Goal: Information Seeking & Learning: Learn about a topic

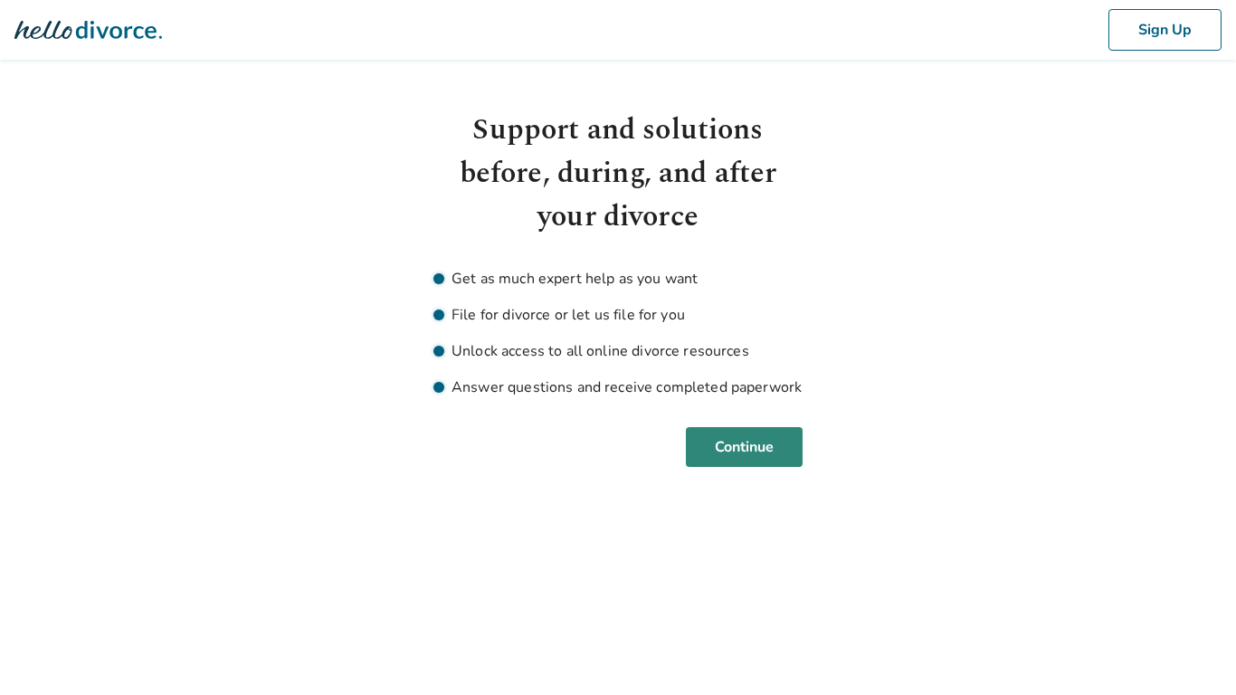
click at [722, 446] on button "Continue" at bounding box center [744, 447] width 117 height 40
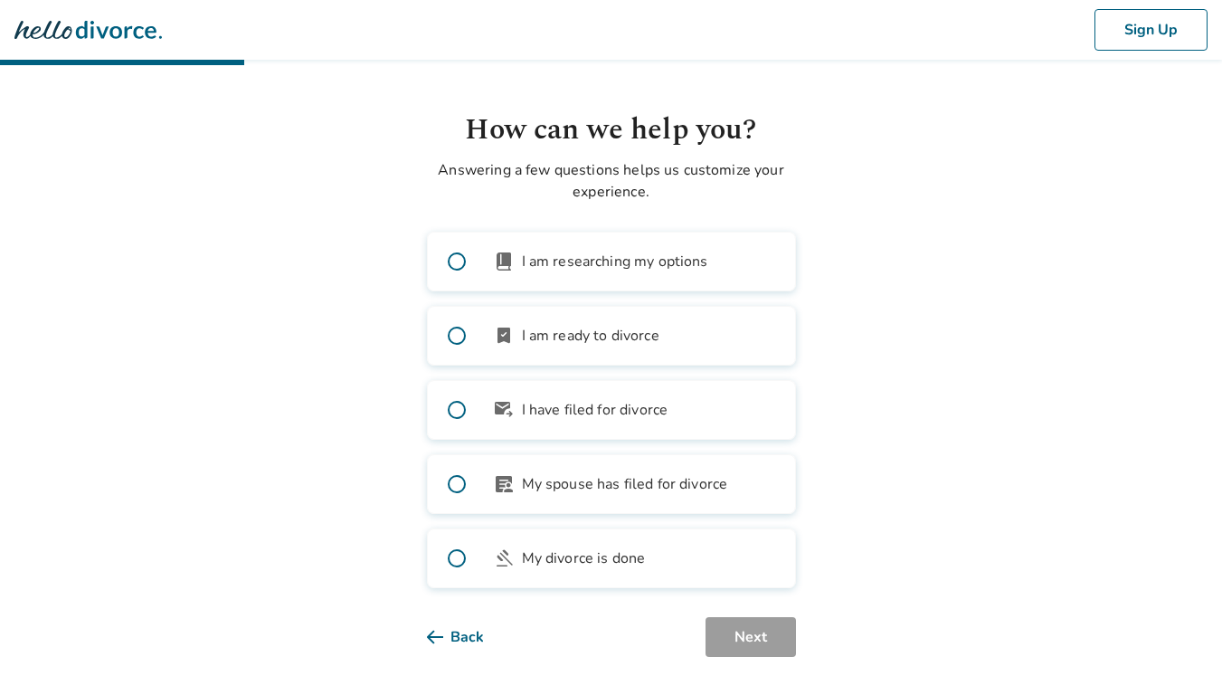
click at [463, 635] on button "Back" at bounding box center [470, 637] width 86 height 40
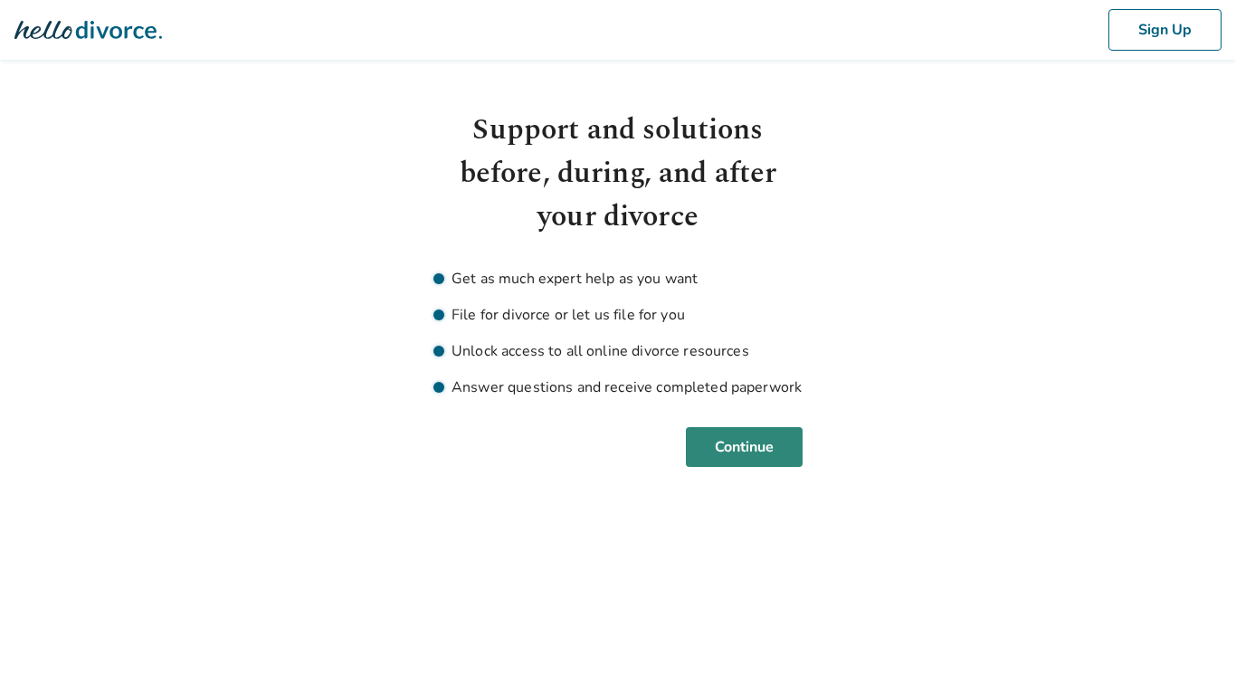
click at [743, 443] on button "Continue" at bounding box center [744, 447] width 117 height 40
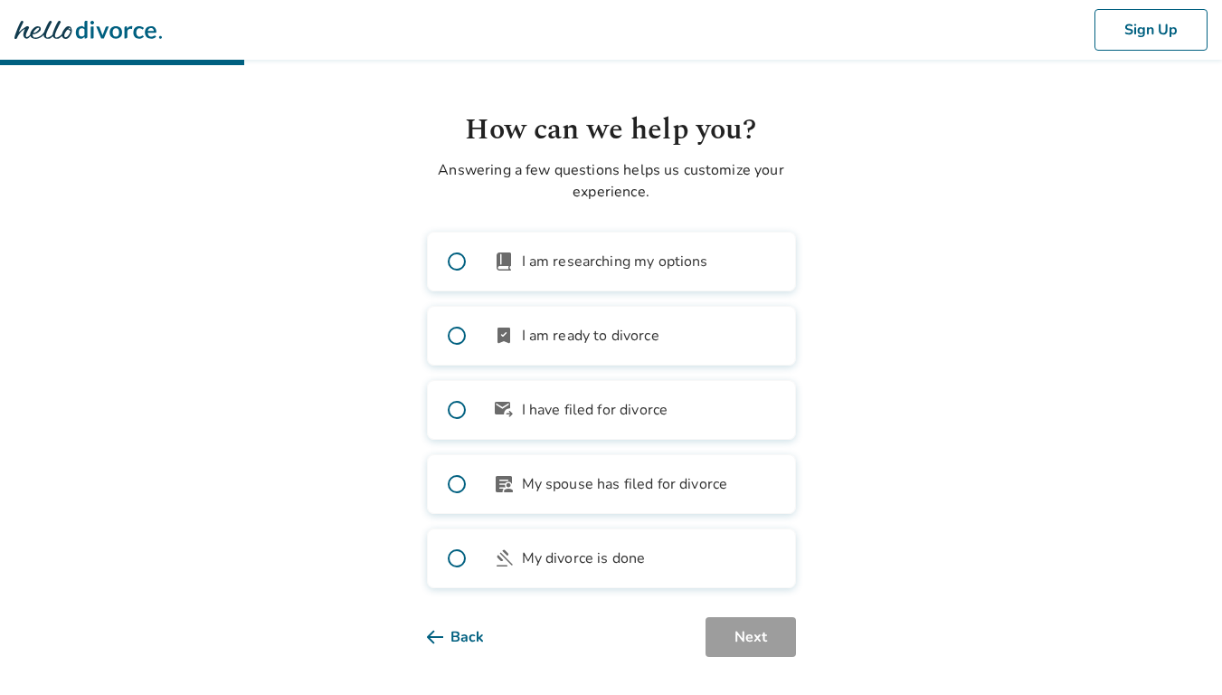
click at [690, 340] on label "bookmark_check I am ready to divorce" at bounding box center [611, 336] width 369 height 60
click at [744, 627] on button "Next" at bounding box center [751, 637] width 90 height 40
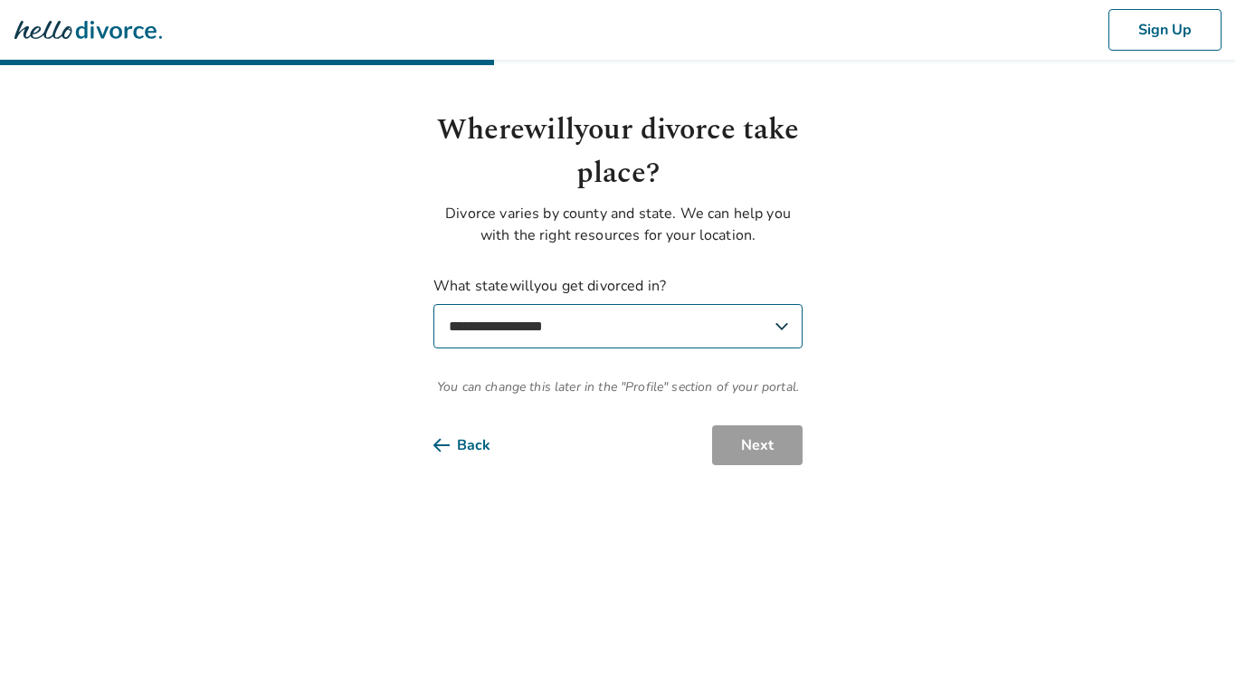
select select "**"
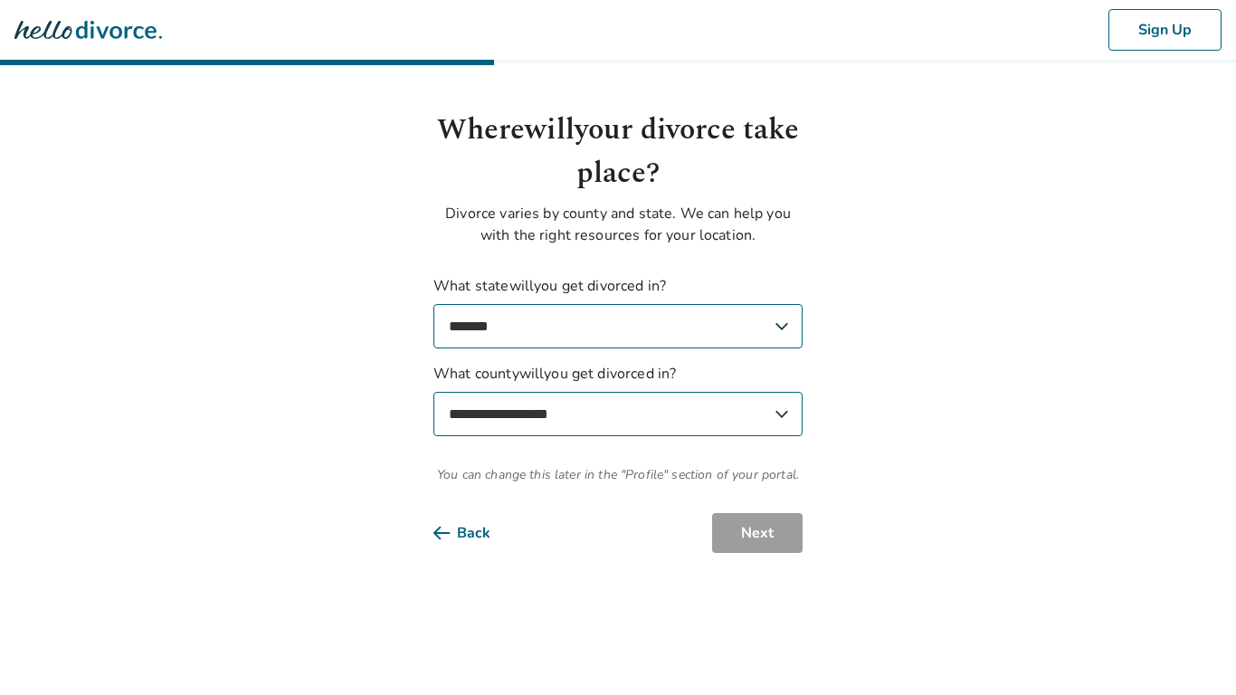
select select "********"
click at [755, 533] on button "Next" at bounding box center [757, 533] width 90 height 40
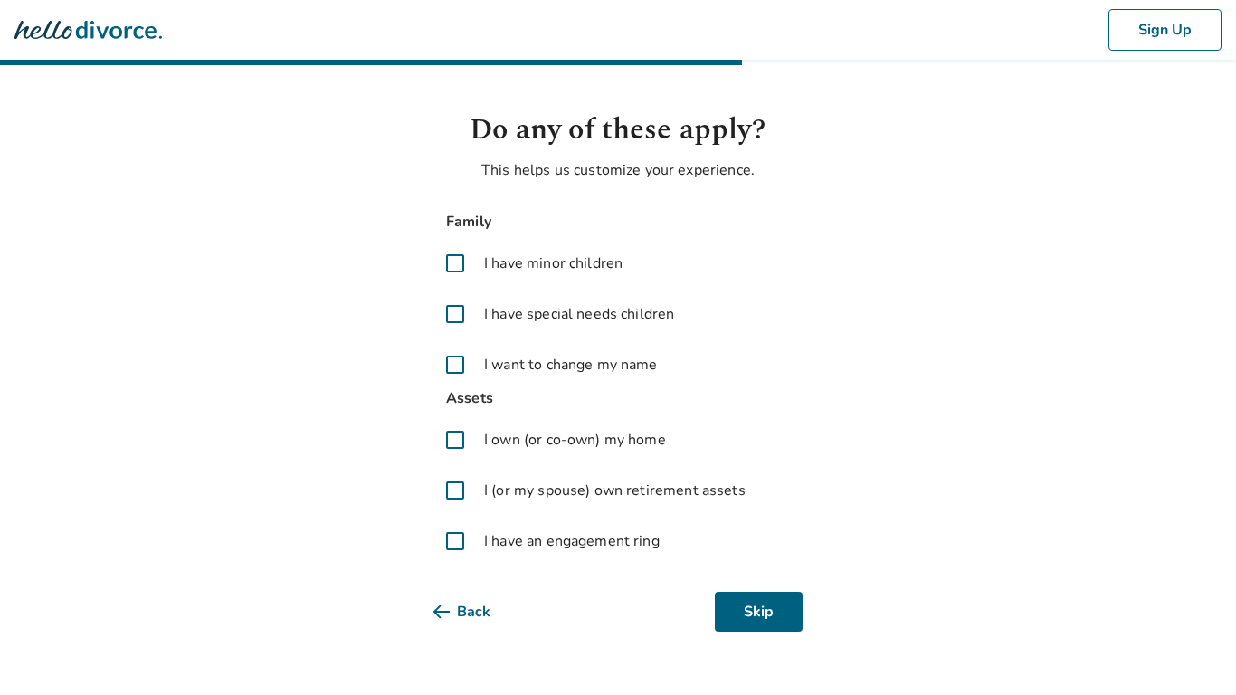
click at [590, 268] on span "I have minor children" at bounding box center [553, 263] width 138 height 22
click at [725, 602] on button "Next" at bounding box center [757, 612] width 90 height 40
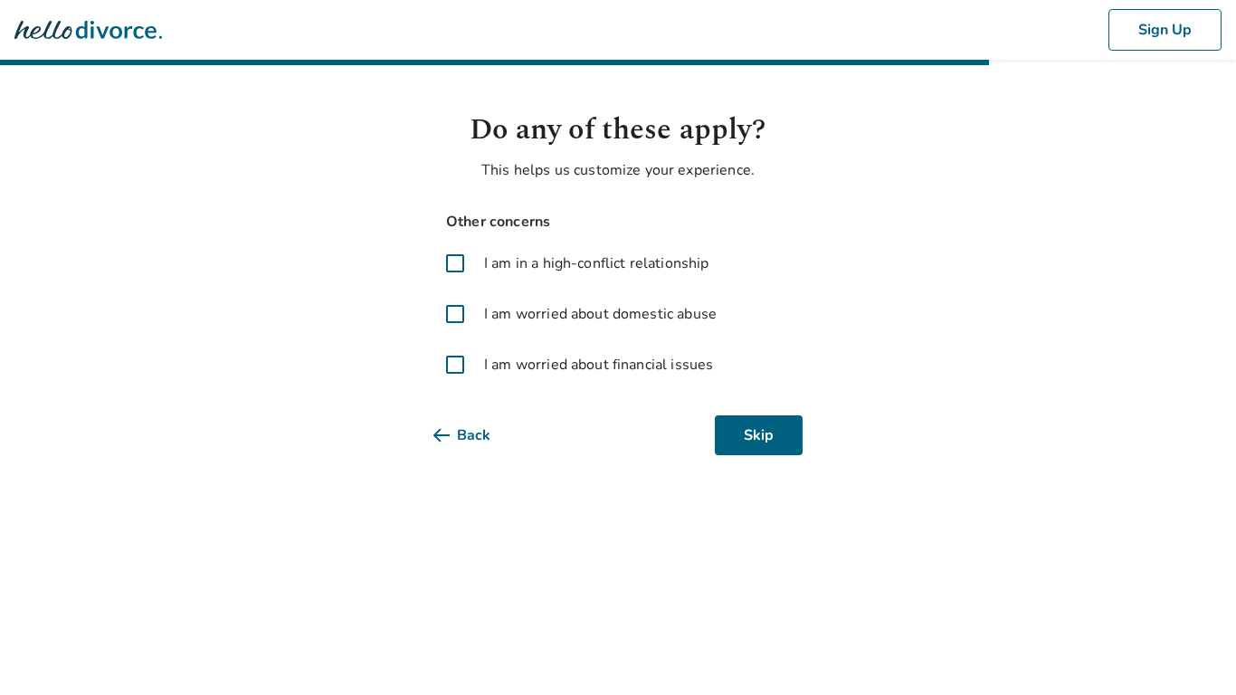
click at [694, 368] on span "I am worried about financial issues" at bounding box center [598, 365] width 229 height 22
click at [754, 431] on button "Next" at bounding box center [757, 435] width 90 height 40
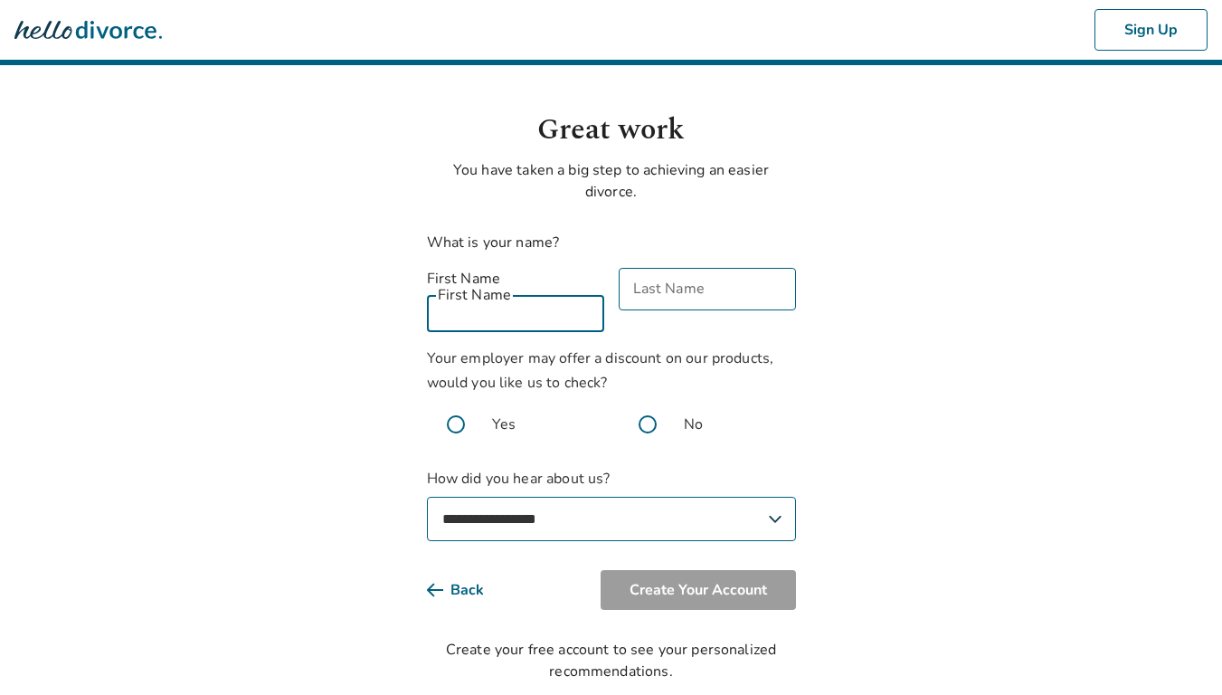
click at [509, 289] on input "First Name" at bounding box center [515, 310] width 177 height 43
type input "********"
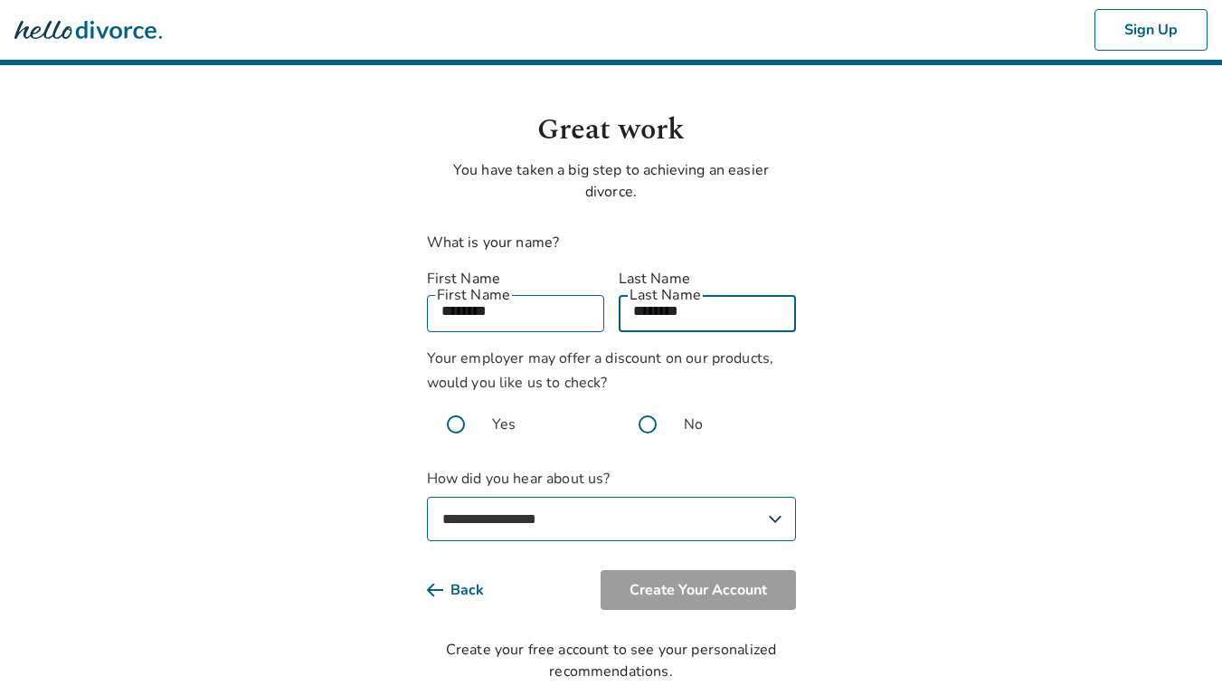
type input "********"
click at [461, 395] on span at bounding box center [456, 424] width 58 height 58
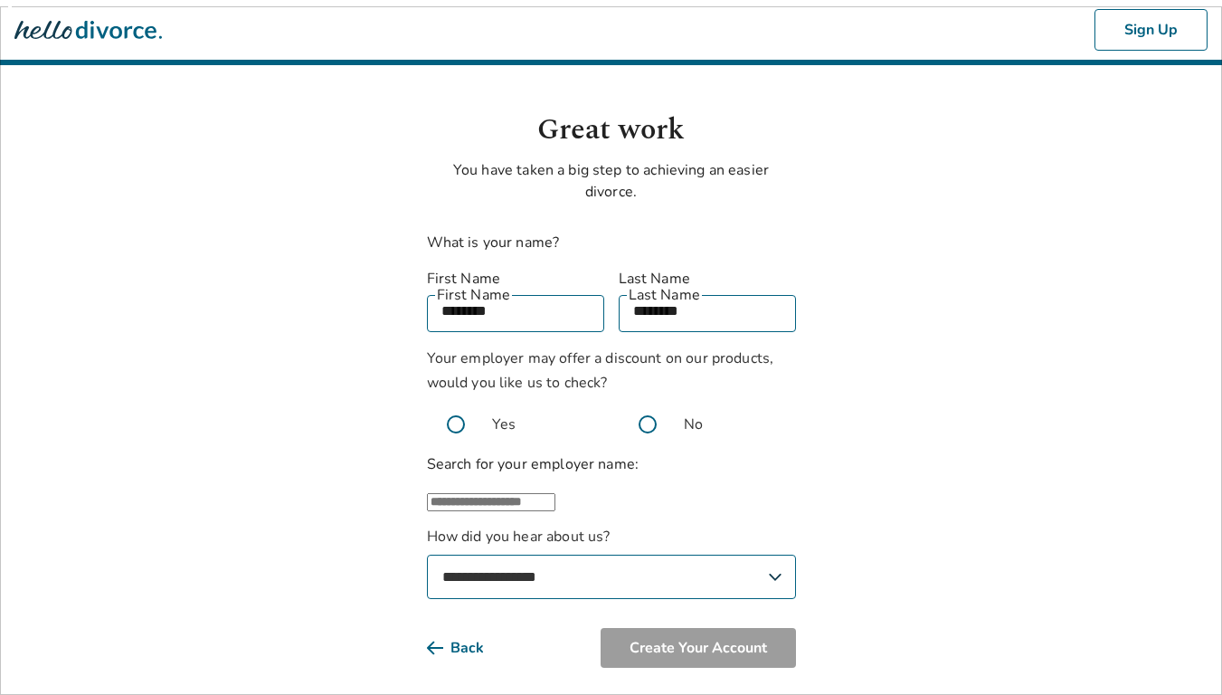
click at [455, 403] on span at bounding box center [456, 424] width 58 height 58
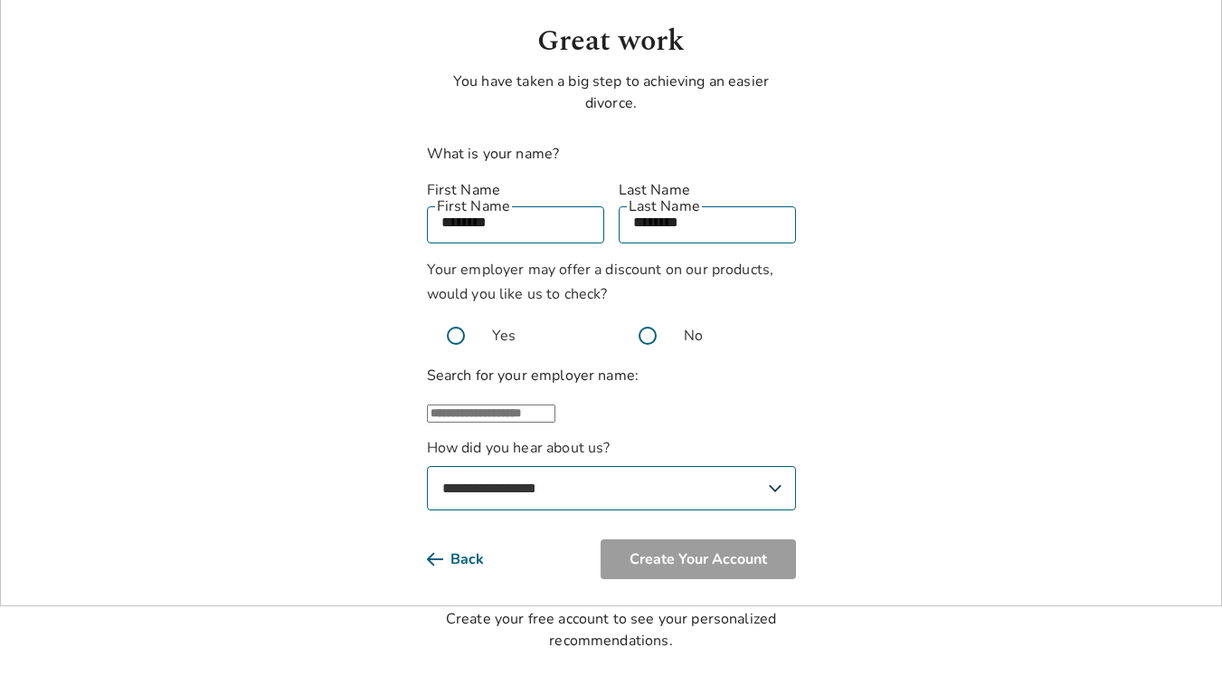
click at [555, 404] on input "text" at bounding box center [491, 413] width 128 height 18
click at [564, 461] on li "CVS Health" at bounding box center [629, 479] width 333 height 36
type input "**********"
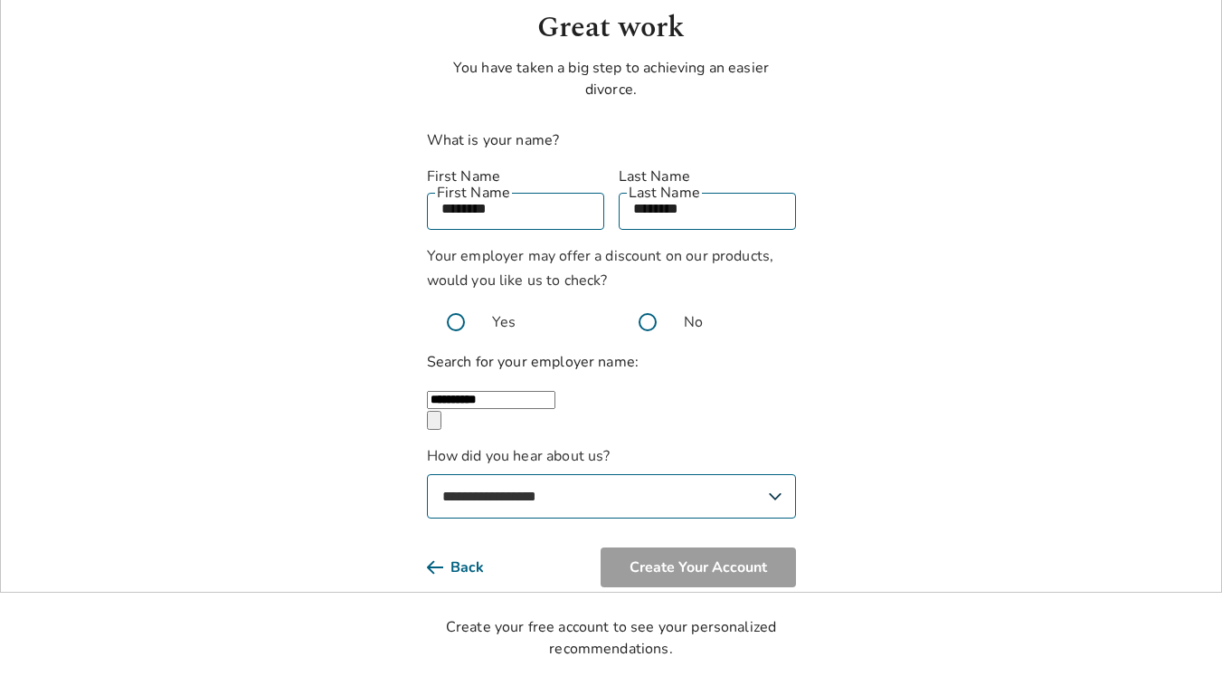
select select "**********"
click at [649, 555] on button "Create Your Account" at bounding box center [698, 567] width 195 height 40
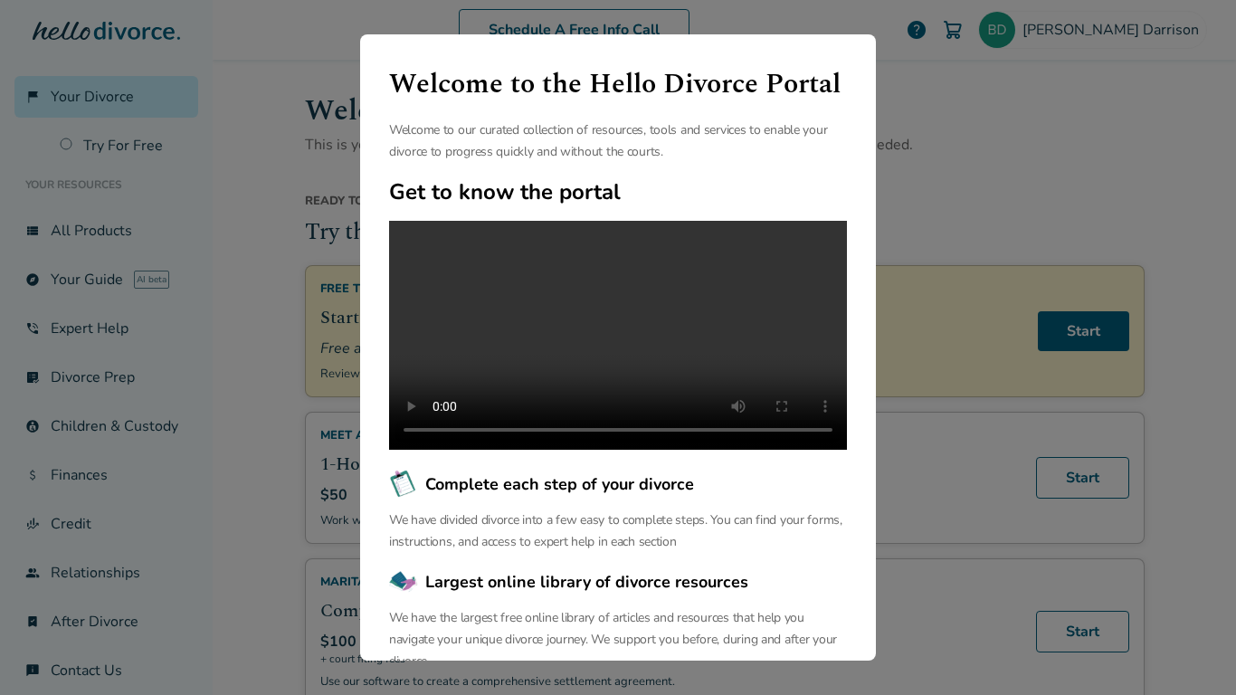
click at [927, 137] on div "Welcome to the Hello Divorce Portal Welcome to our curated collection of resour…" at bounding box center [618, 347] width 1236 height 695
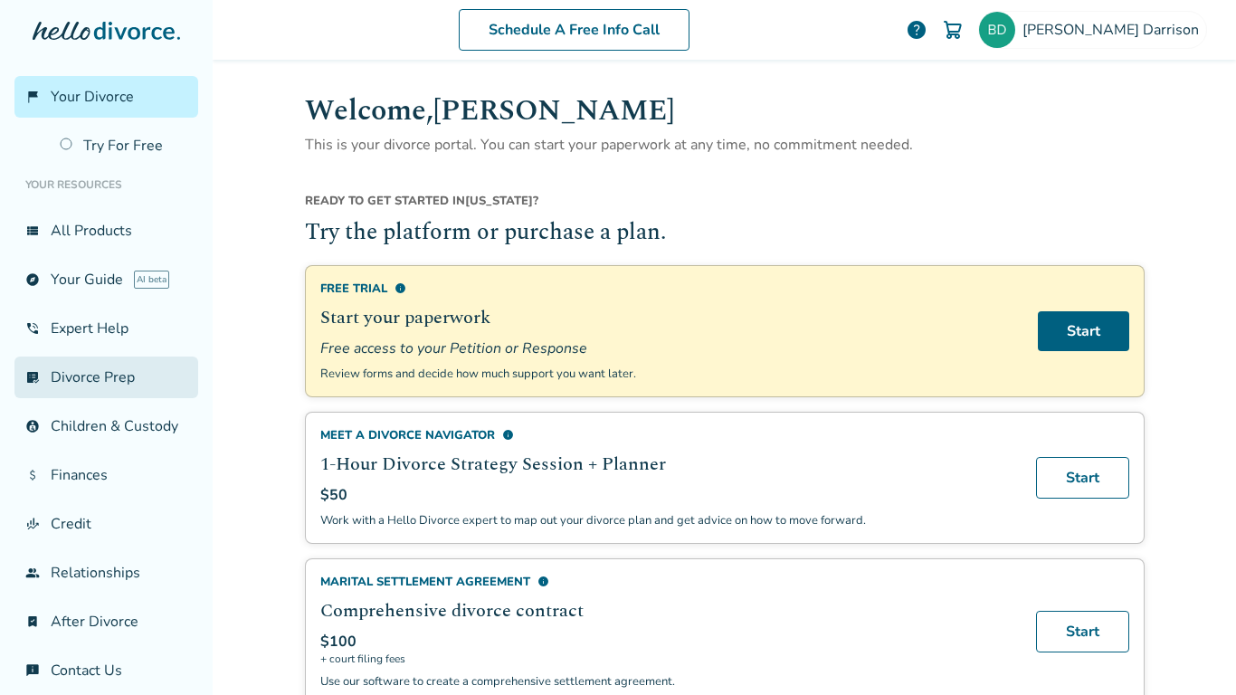
click at [136, 383] on link "list_alt_check Divorce Prep" at bounding box center [106, 377] width 184 height 42
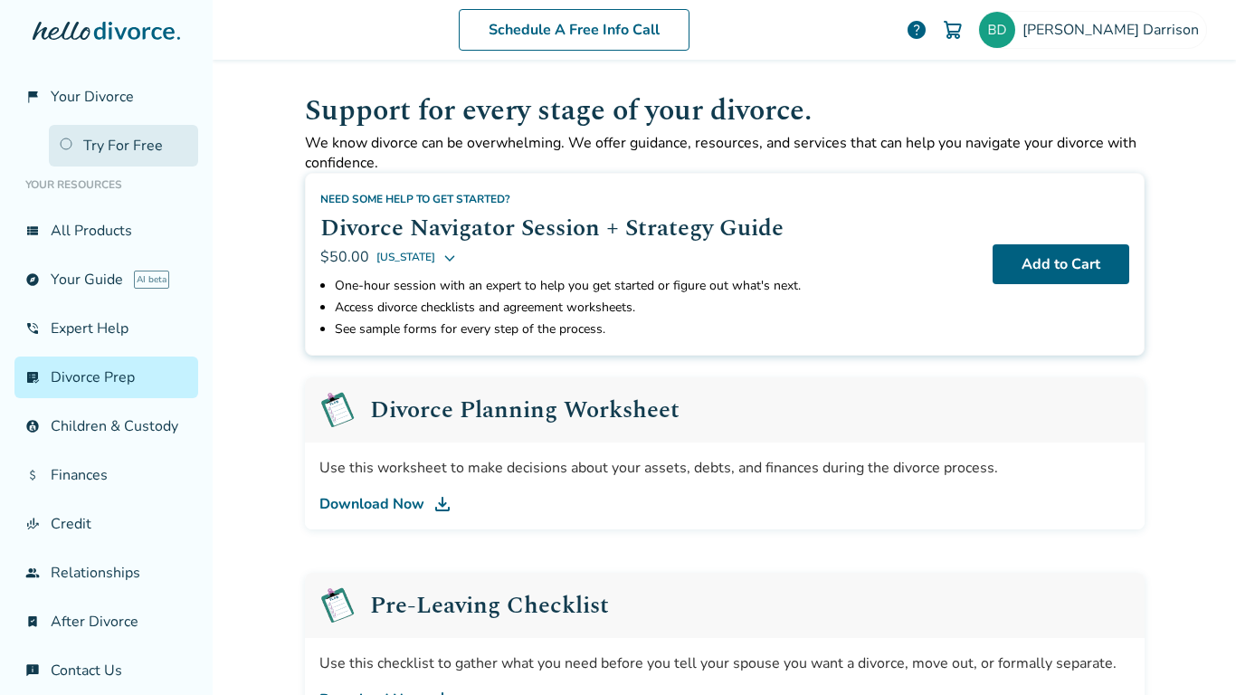
click at [131, 126] on link "Try For Free" at bounding box center [123, 146] width 149 height 42
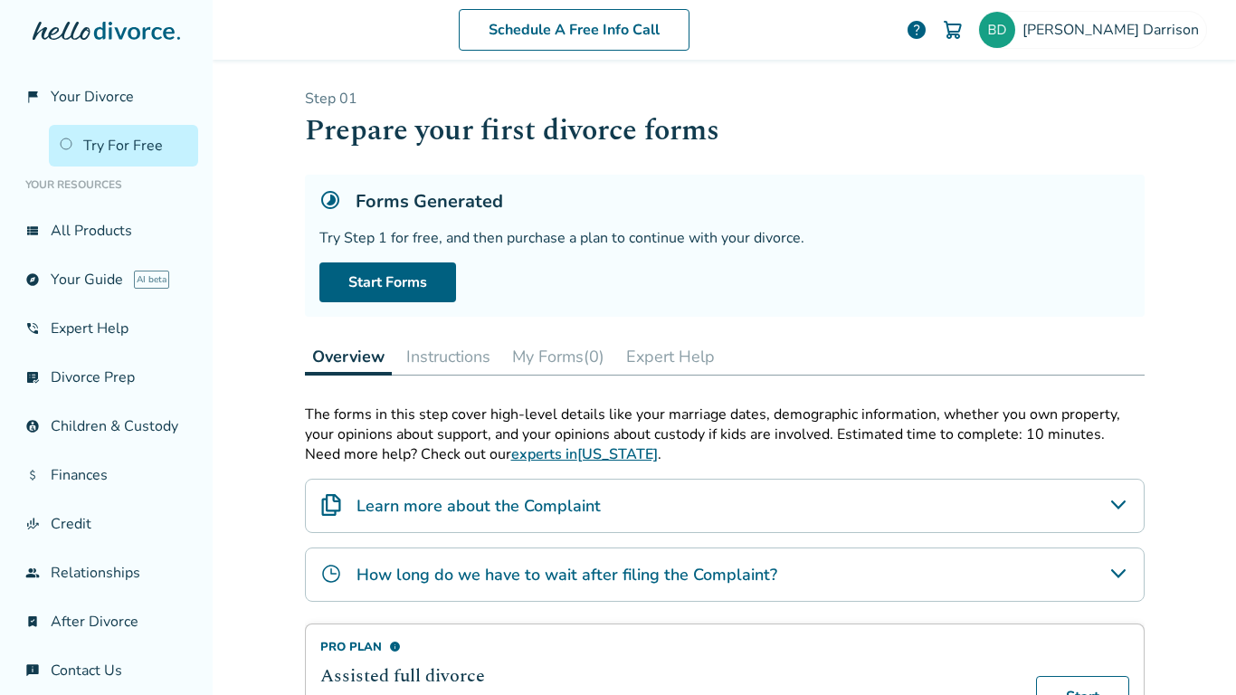
click at [123, 203] on ul "Your Resources view_list All Products explore Your Guide AI beta phone_in_talk …" at bounding box center [106, 428] width 184 height 525
click at [123, 218] on link "view_list All Products" at bounding box center [106, 231] width 184 height 42
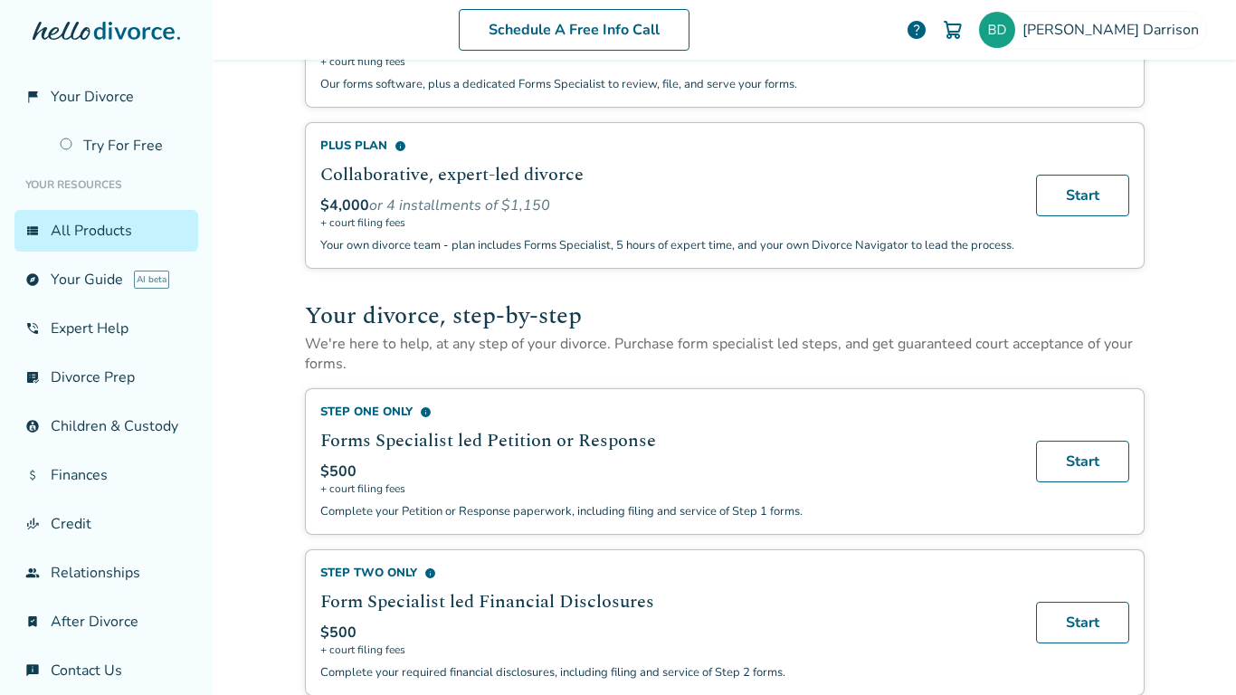
scroll to position [222, 0]
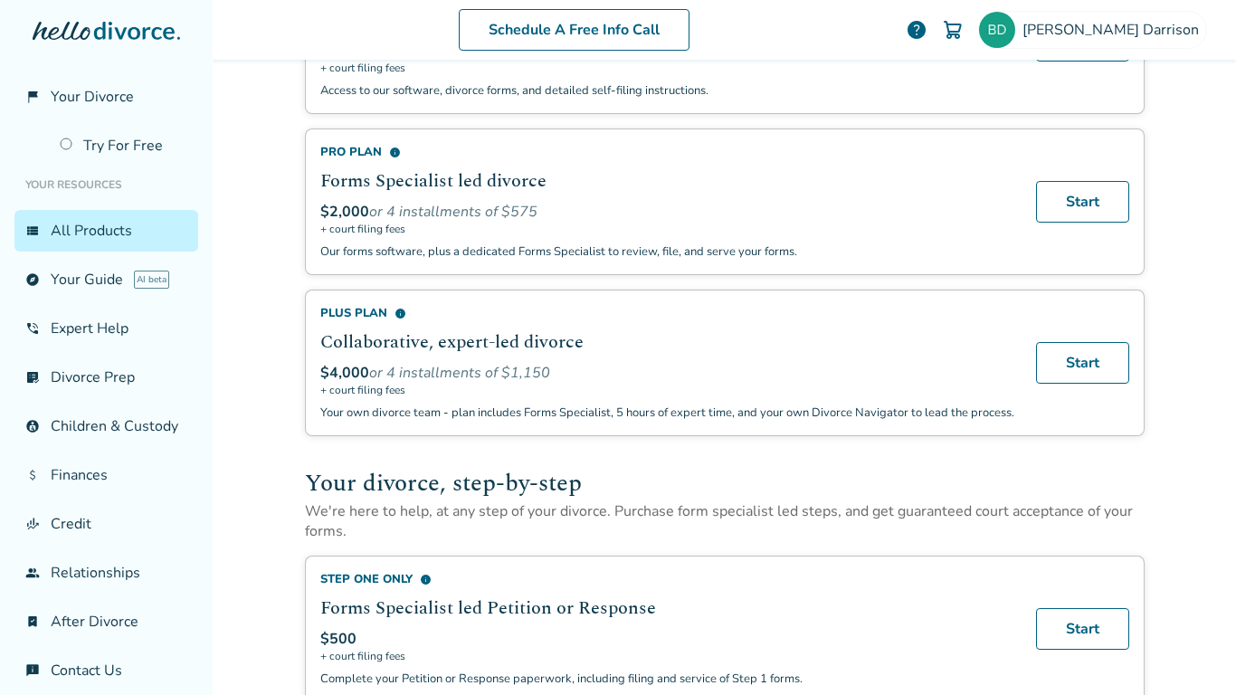
click at [350, 338] on h2 "Collaborative, expert-led divorce" at bounding box center [667, 341] width 694 height 27
click at [394, 310] on span "info" at bounding box center [400, 314] width 12 height 12
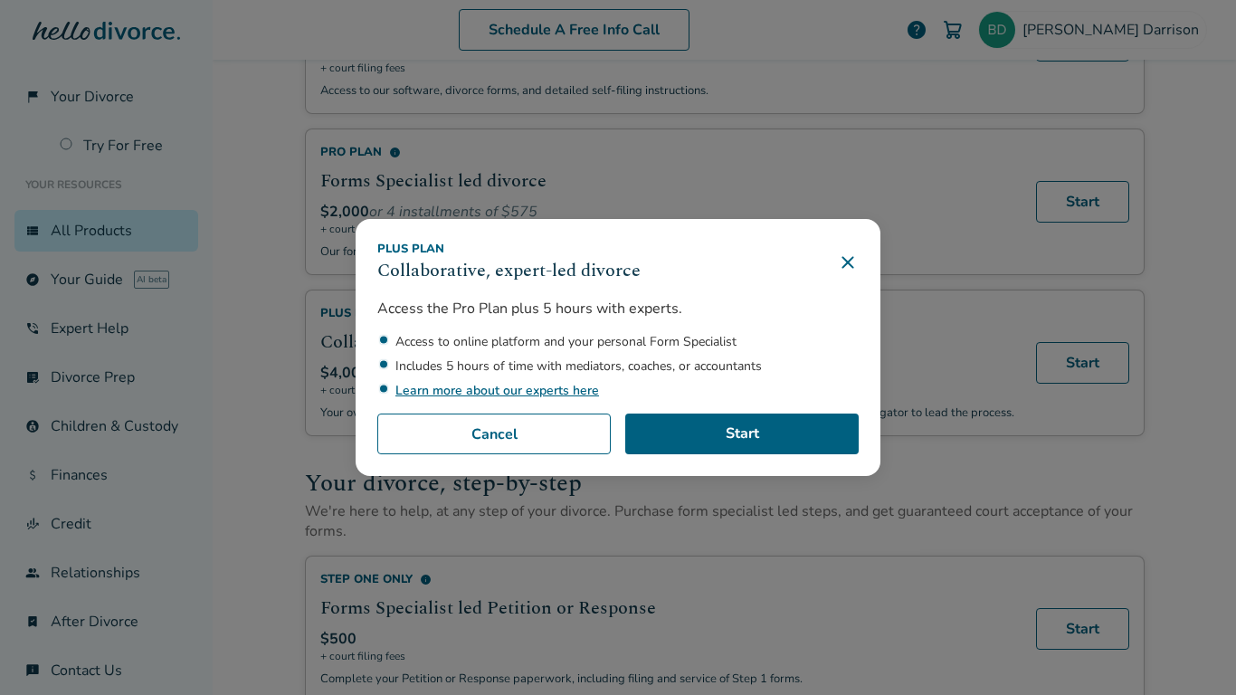
click at [493, 393] on link "Learn more about our experts here" at bounding box center [497, 390] width 204 height 17
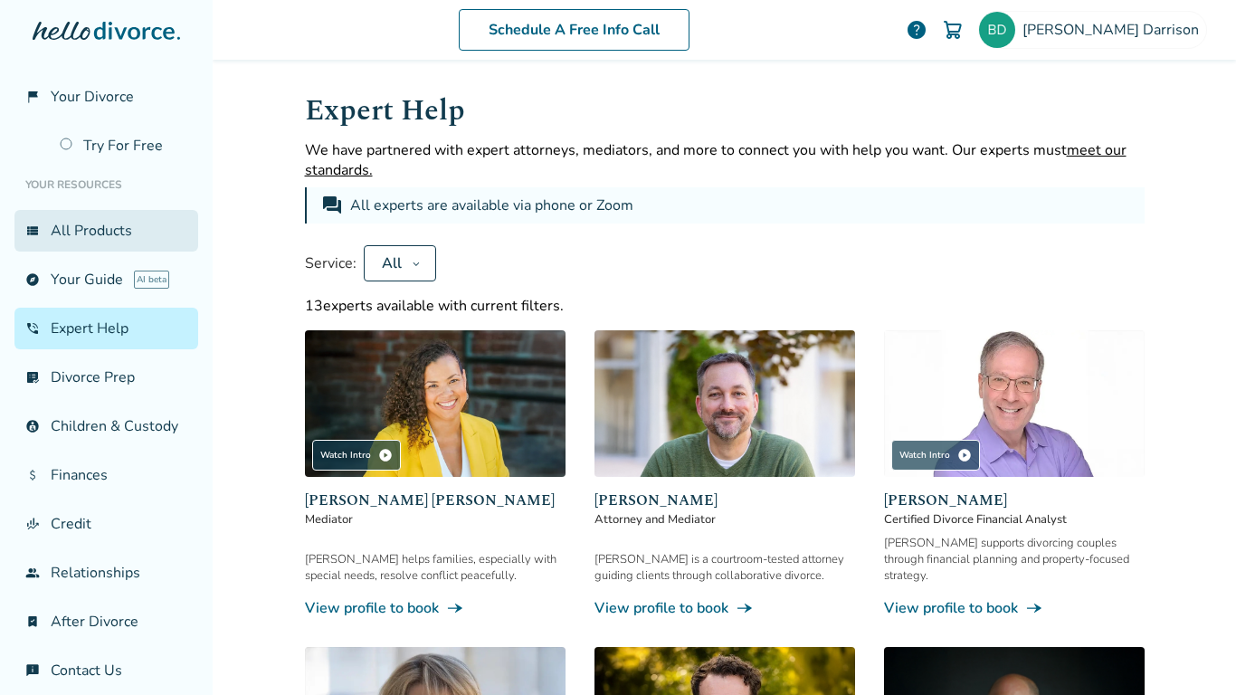
click at [116, 237] on link "view_list All Products" at bounding box center [106, 231] width 184 height 42
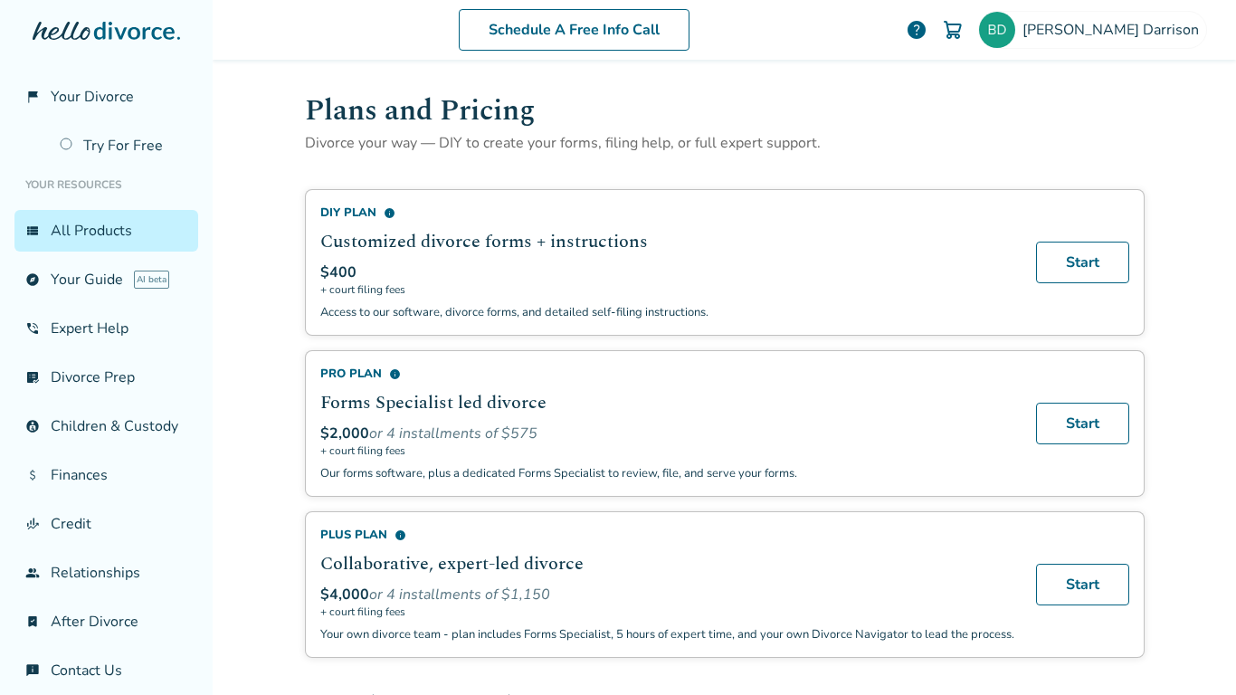
scroll to position [38, 0]
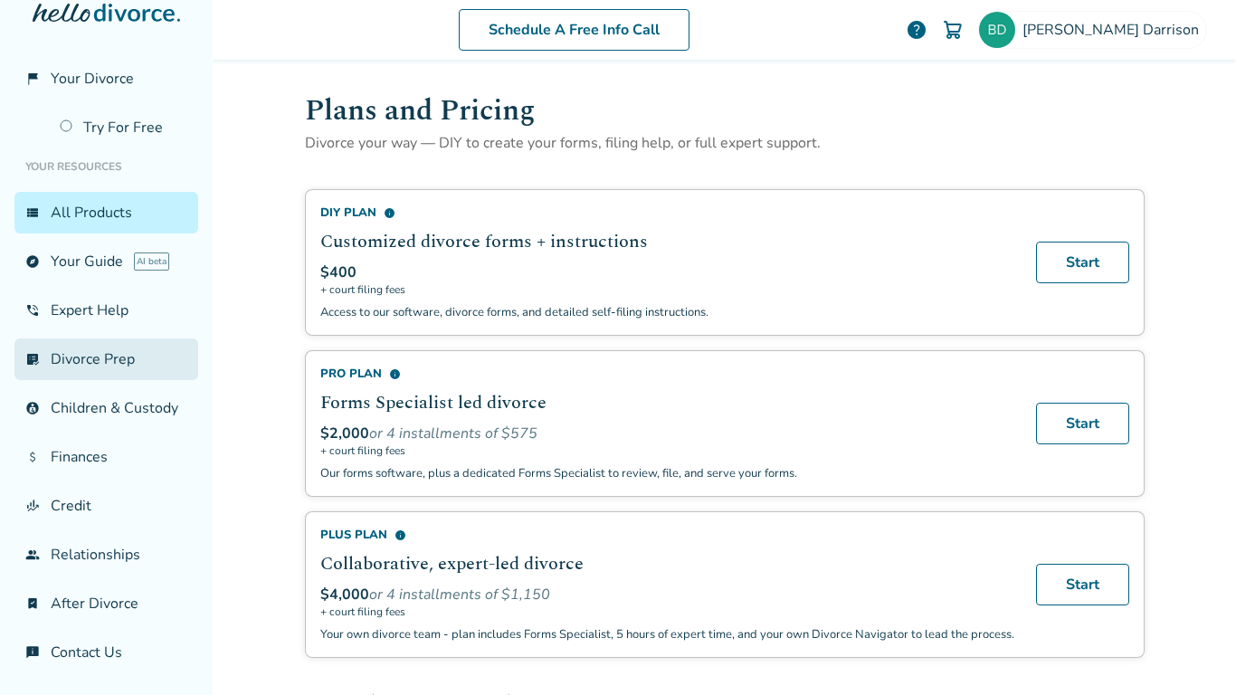
click at [126, 342] on link "list_alt_check Divorce Prep" at bounding box center [106, 359] width 184 height 42
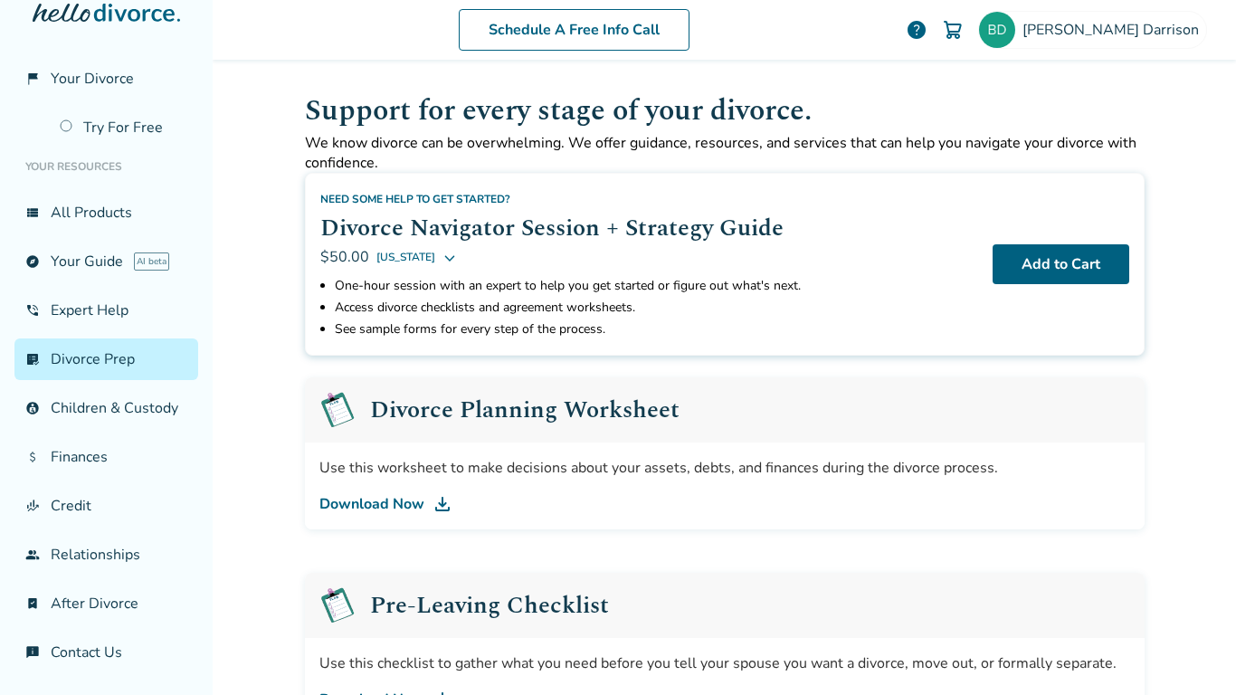
click at [409, 498] on link "Download Now" at bounding box center [724, 504] width 811 height 22
click at [97, 387] on link "account_child Children & Custody" at bounding box center [106, 408] width 184 height 42
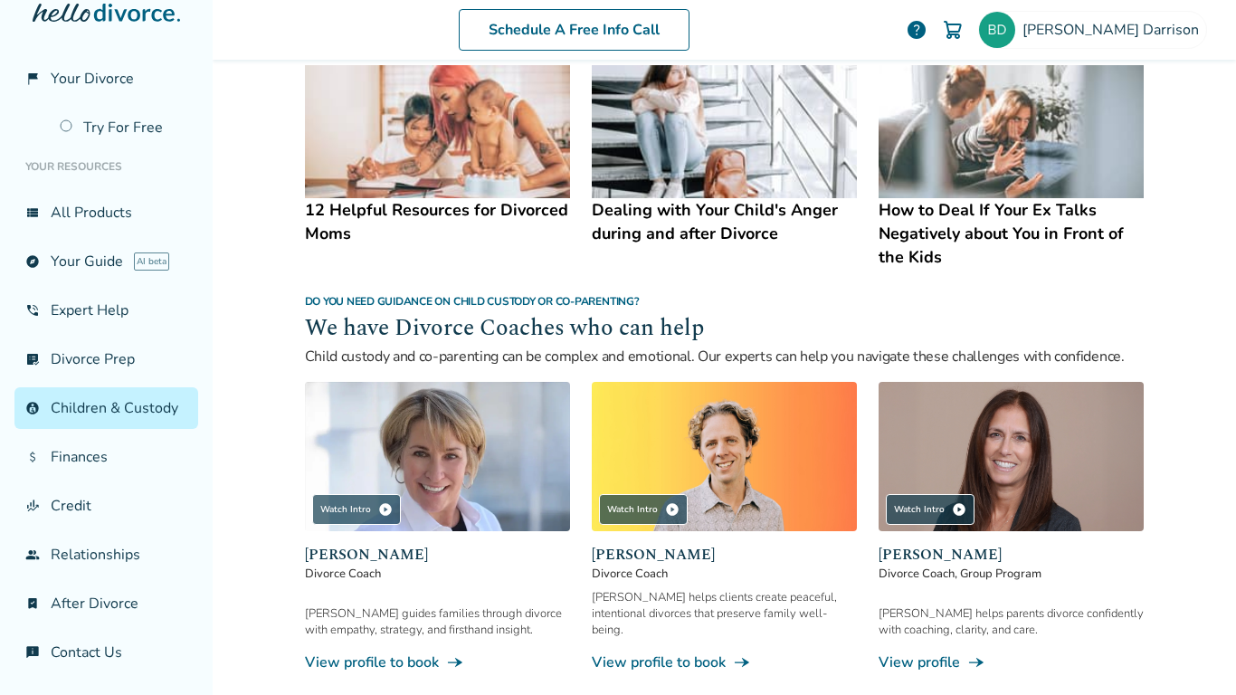
scroll to position [812, 0]
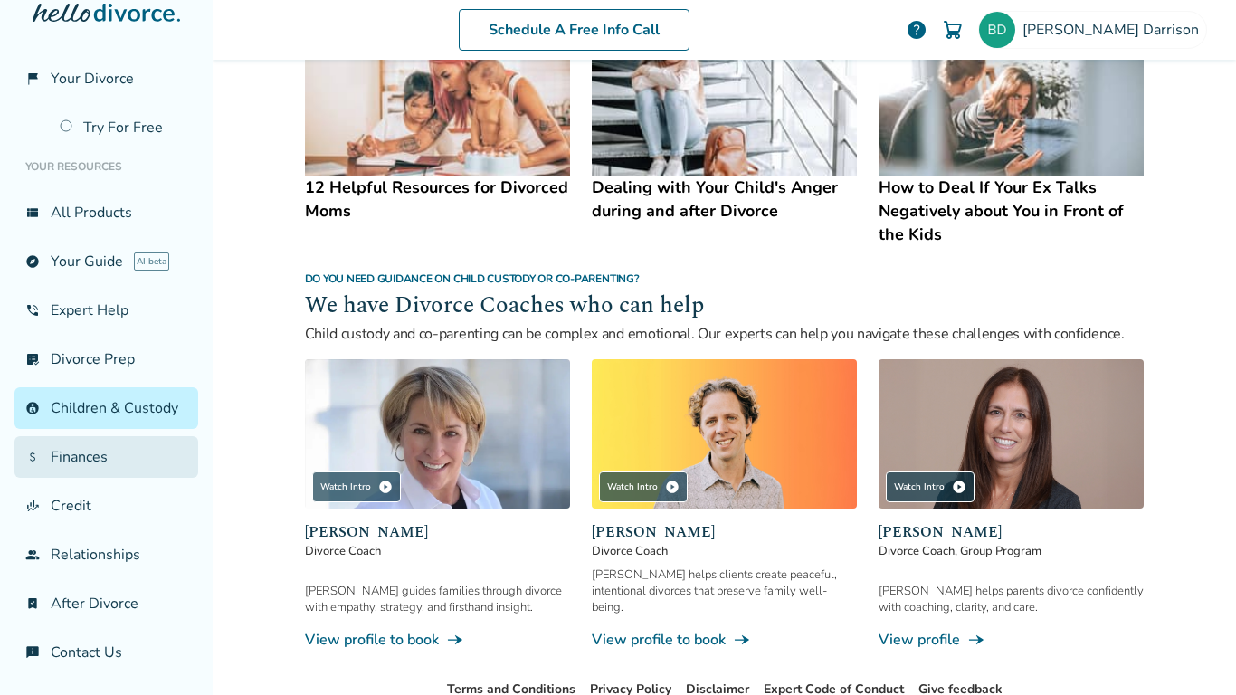
click at [67, 457] on link "attach_money Finances" at bounding box center [106, 457] width 184 height 42
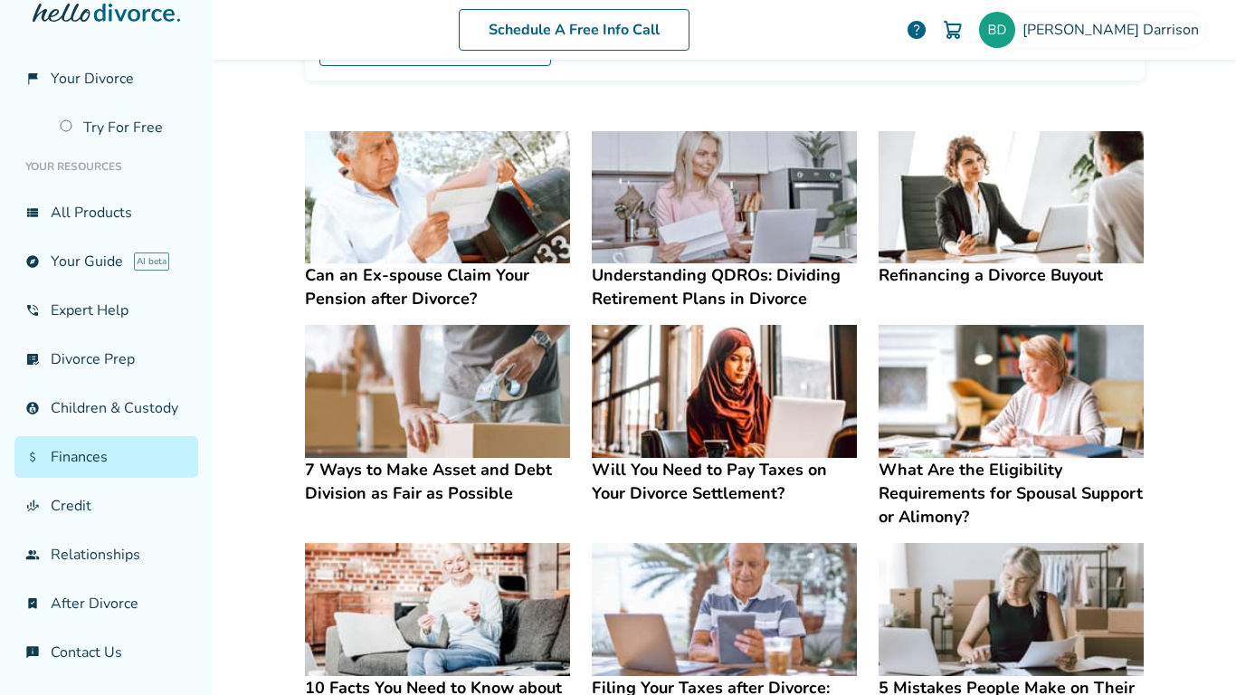
scroll to position [33, 0]
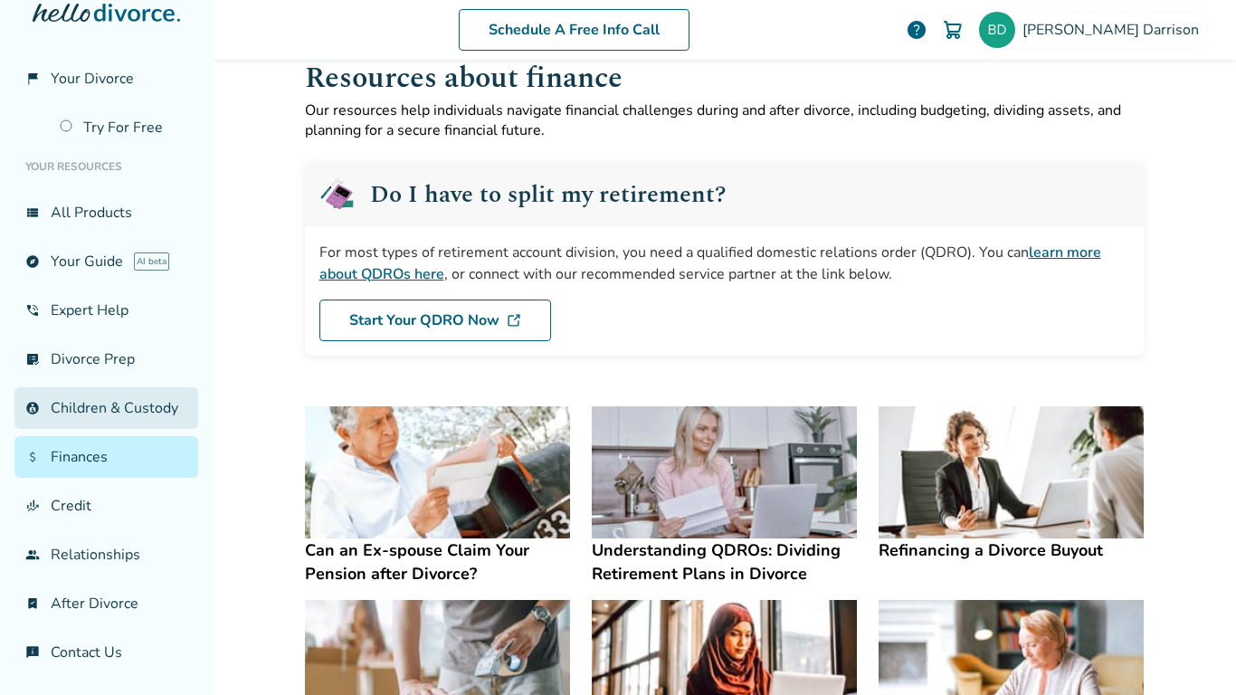
click at [106, 394] on link "account_child Children & Custody" at bounding box center [106, 408] width 184 height 42
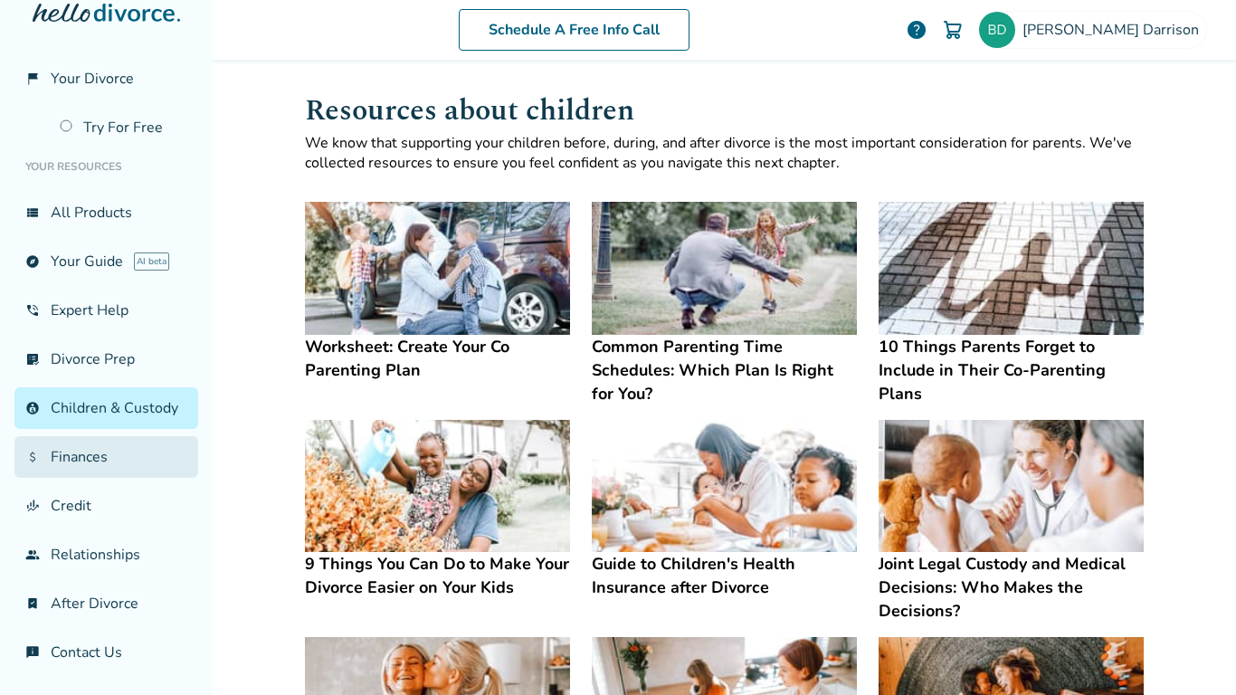
click at [117, 471] on link "attach_money Finances" at bounding box center [106, 457] width 184 height 42
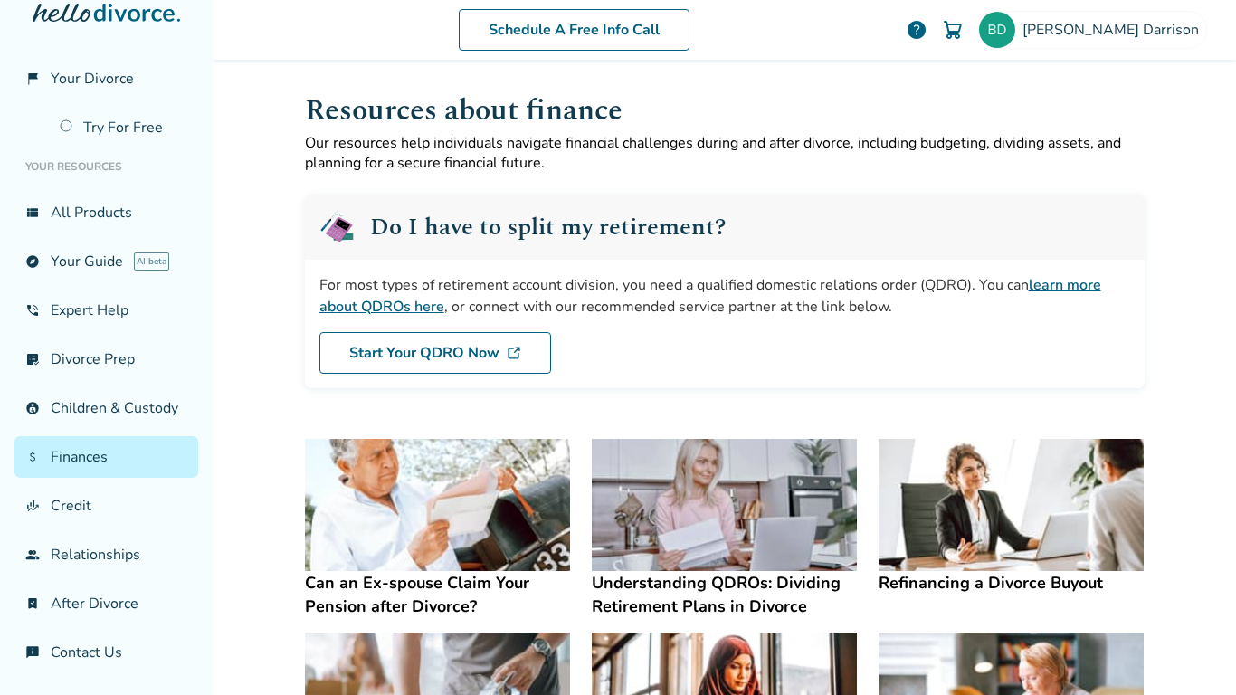
click at [927, 31] on span "help" at bounding box center [916, 30] width 22 height 22
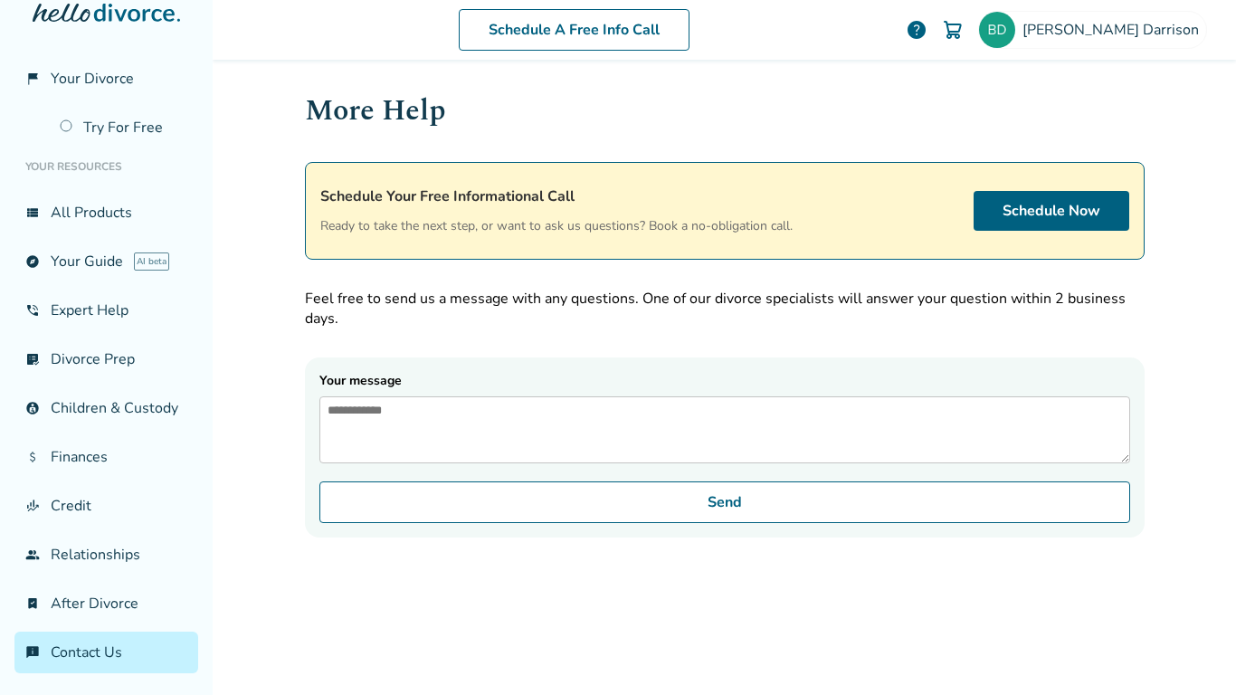
click at [827, 123] on h1 "More Help" at bounding box center [724, 111] width 839 height 44
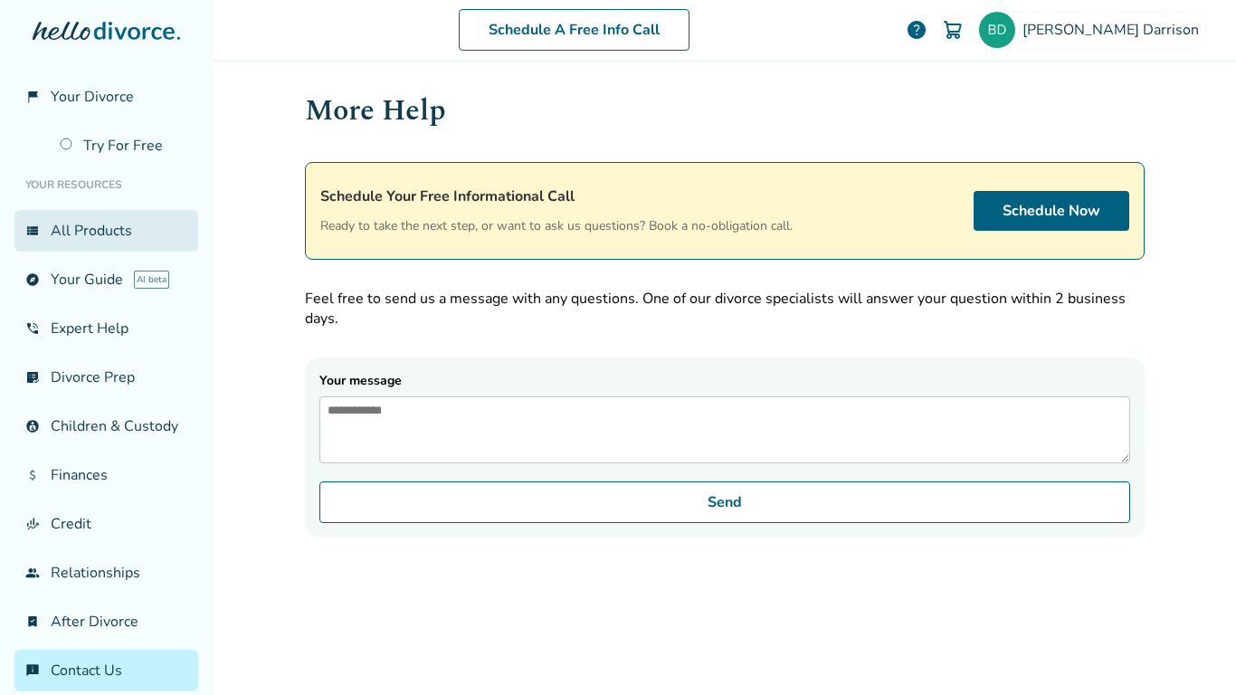
click at [81, 221] on link "view_list All Products" at bounding box center [106, 231] width 184 height 42
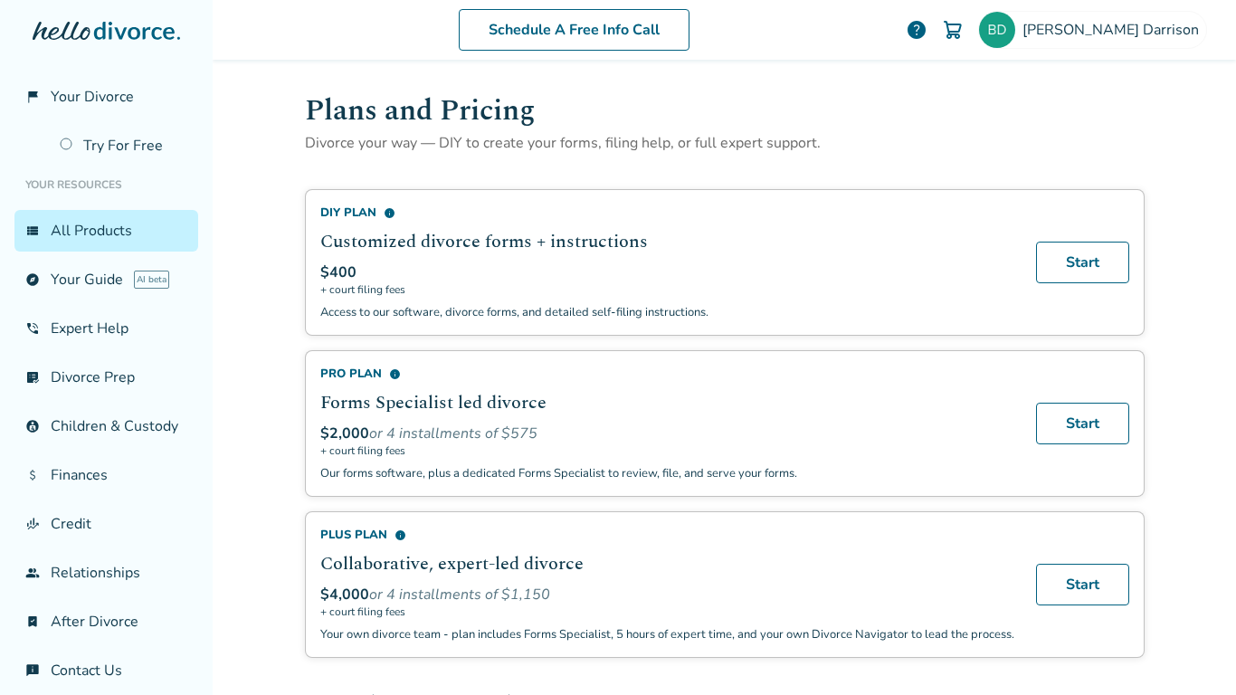
scroll to position [38, 0]
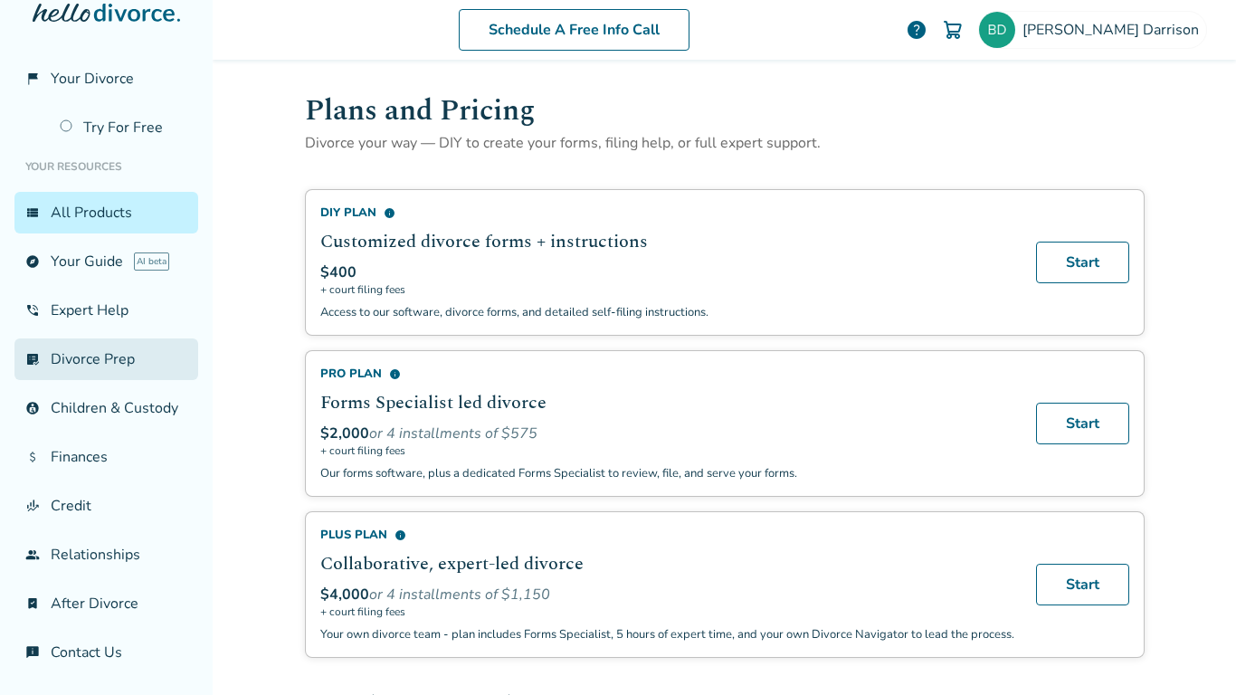
click at [131, 338] on link "list_alt_check Divorce Prep" at bounding box center [106, 359] width 184 height 42
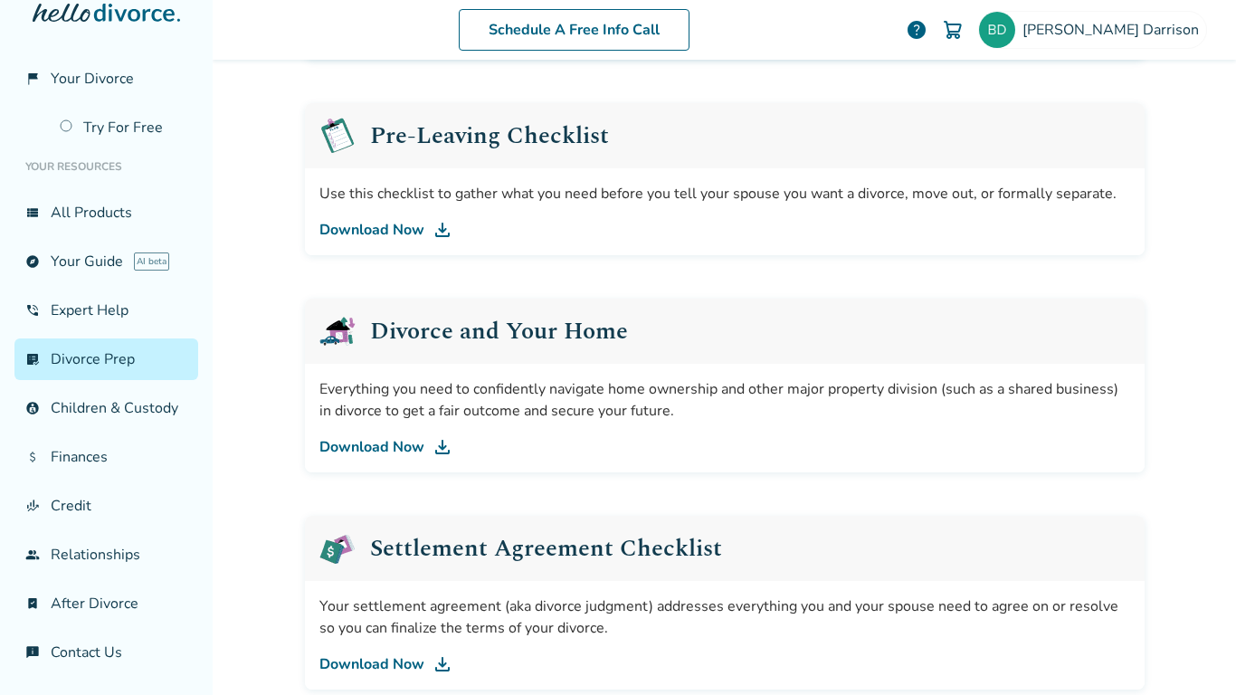
scroll to position [505, 0]
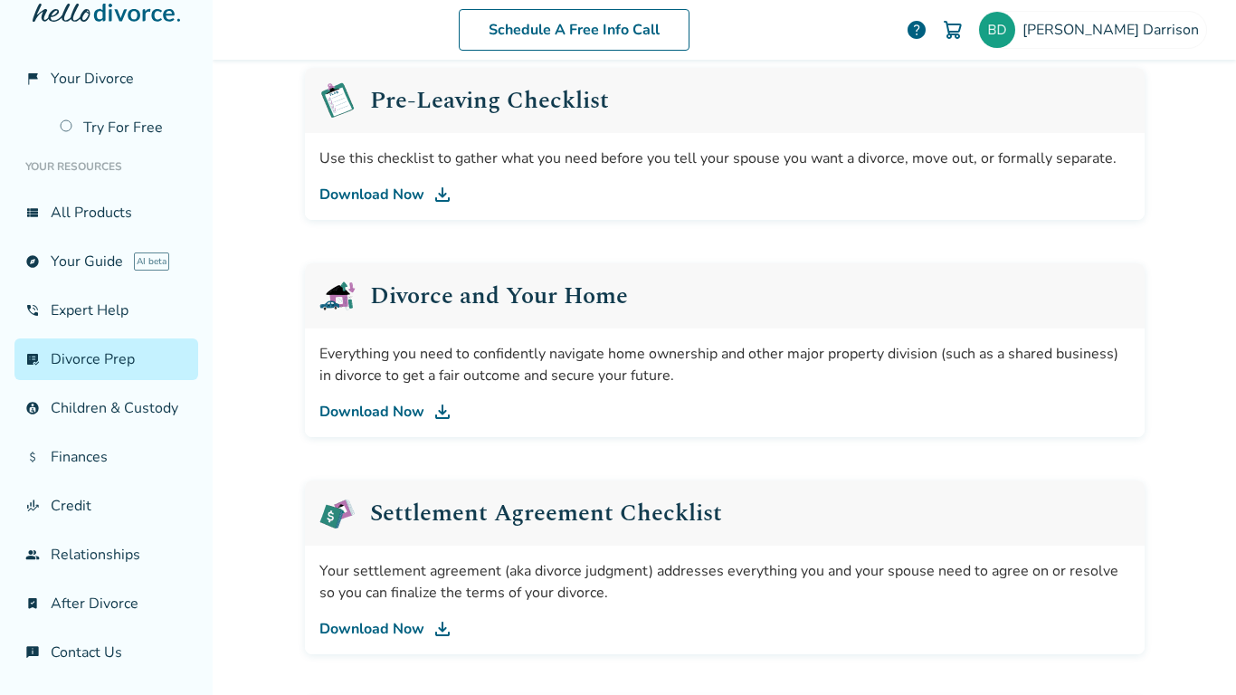
click at [375, 204] on link "Download Now" at bounding box center [724, 195] width 811 height 22
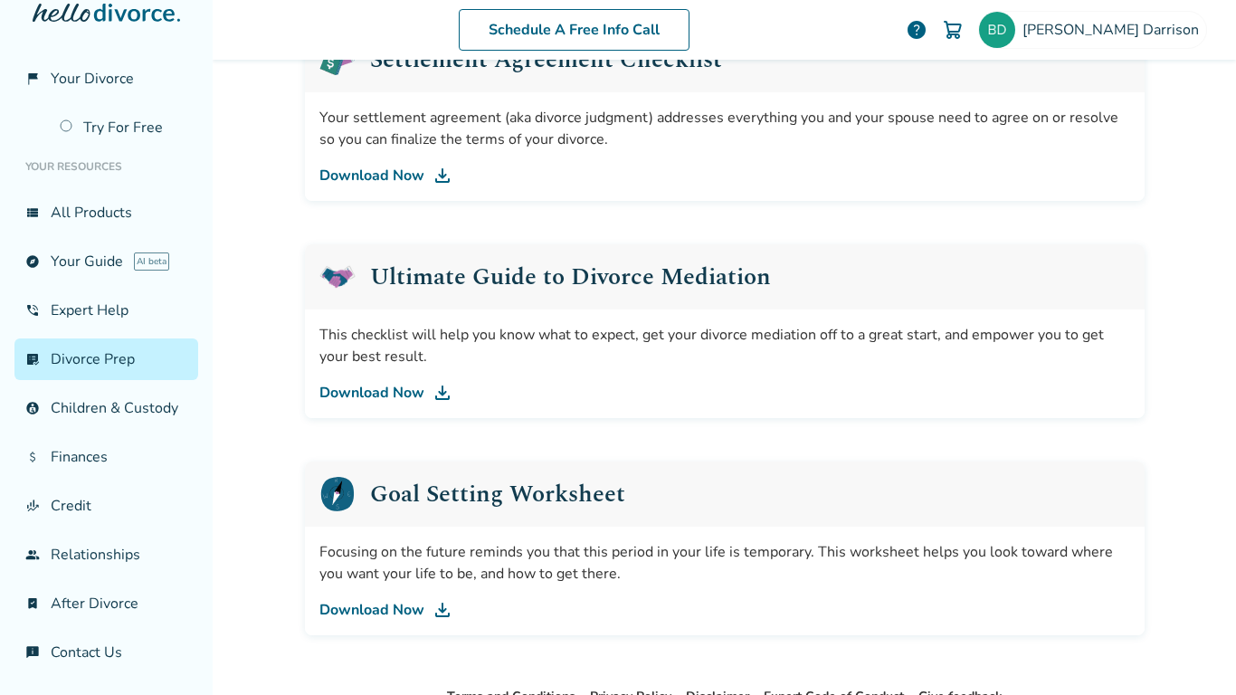
scroll to position [696, 0]
